Goal: Find specific page/section: Find specific page/section

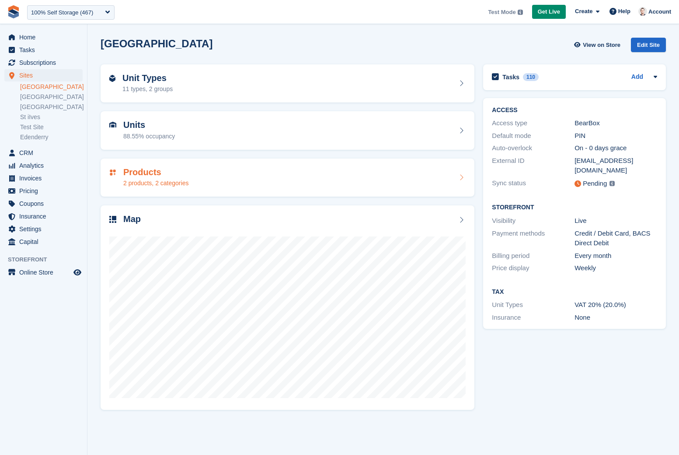
click at [167, 183] on div "2 products, 2 categories" at bounding box center [155, 183] width 65 height 9
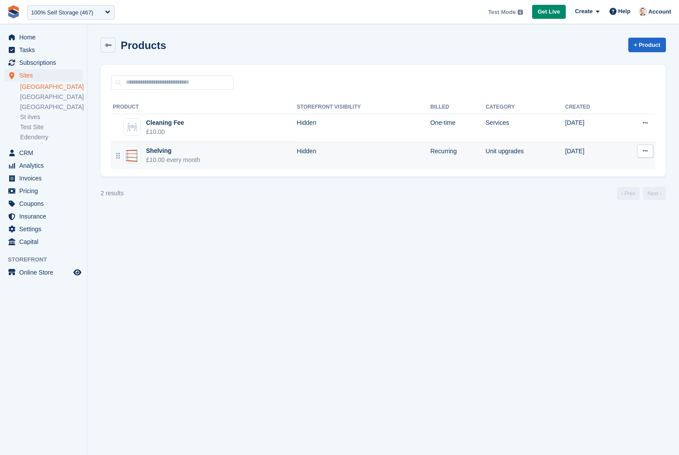
click at [220, 158] on td "Shelving £10.00 every month" at bounding box center [204, 156] width 186 height 28
